Goal: Task Accomplishment & Management: Use online tool/utility

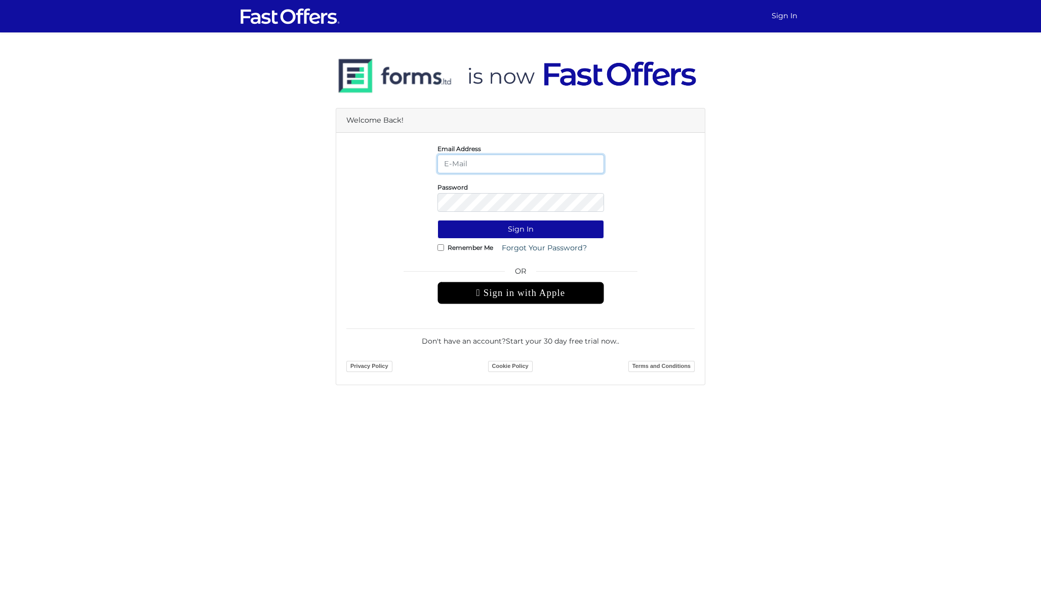
type input "jeremy@getadvantage.ca"
click at [522, 231] on button "Sign In" at bounding box center [521, 229] width 167 height 19
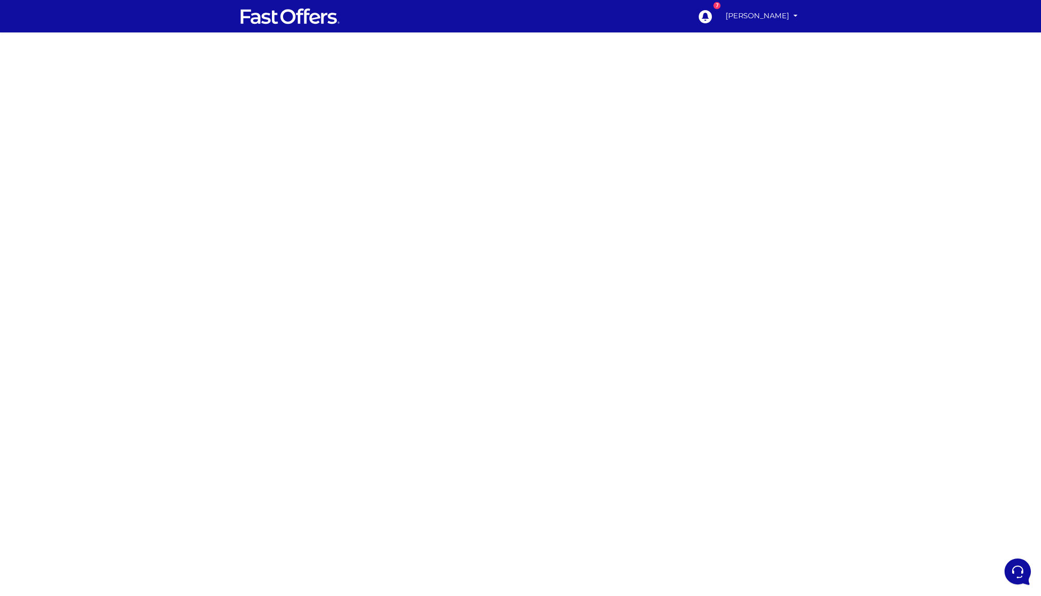
click at [732, 197] on div at bounding box center [520, 298] width 1041 height 506
click at [716, 285] on div at bounding box center [520, 298] width 1041 height 506
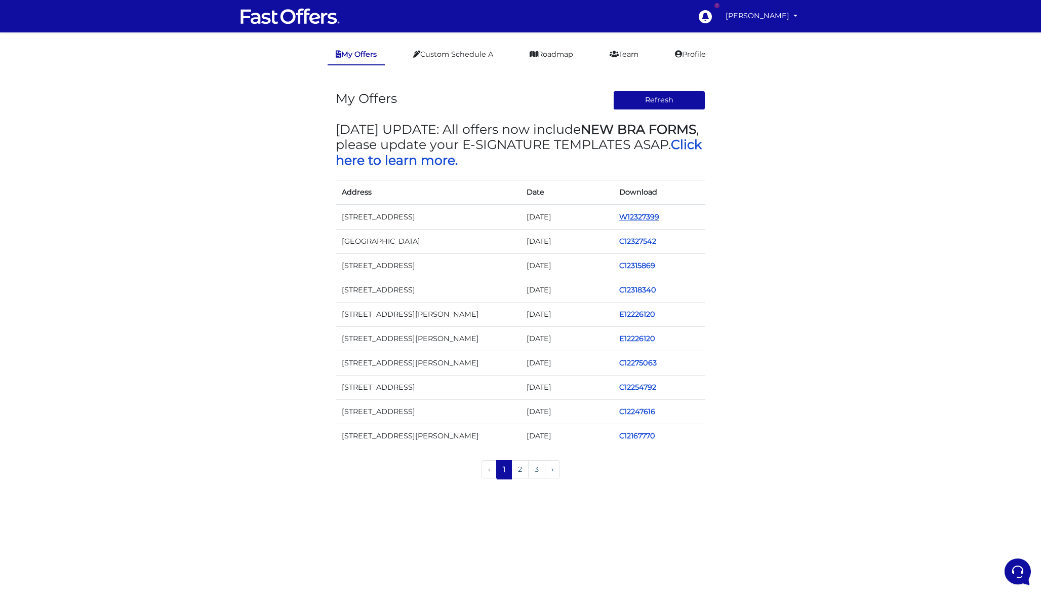
click at [639, 218] on link "W12327399" at bounding box center [639, 216] width 40 height 9
